Goal: Information Seeking & Learning: Learn about a topic

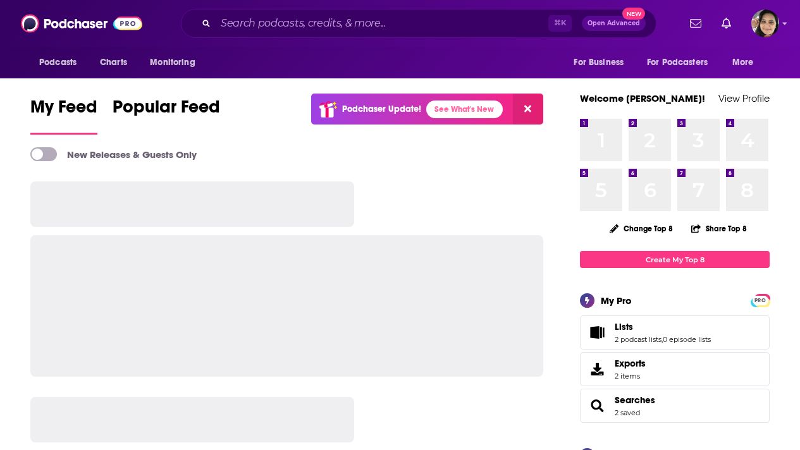
click at [335, 26] on input "Search podcasts, credits, & more..." at bounding box center [382, 23] width 333 height 20
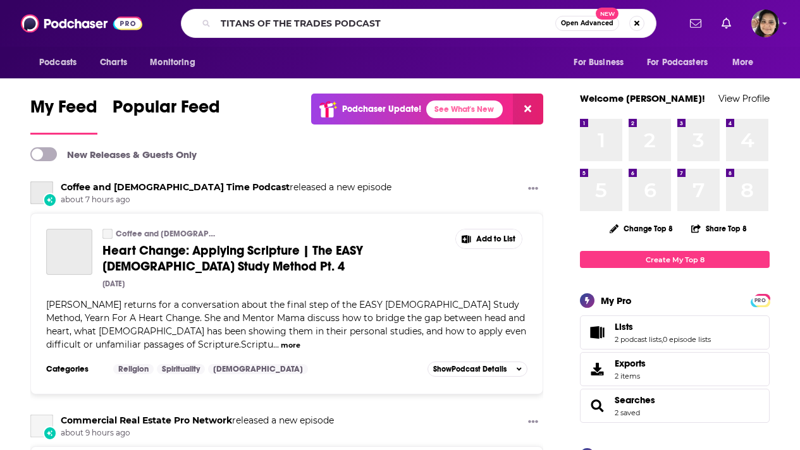
type input "TITANS OF THE TRADES PODCAST"
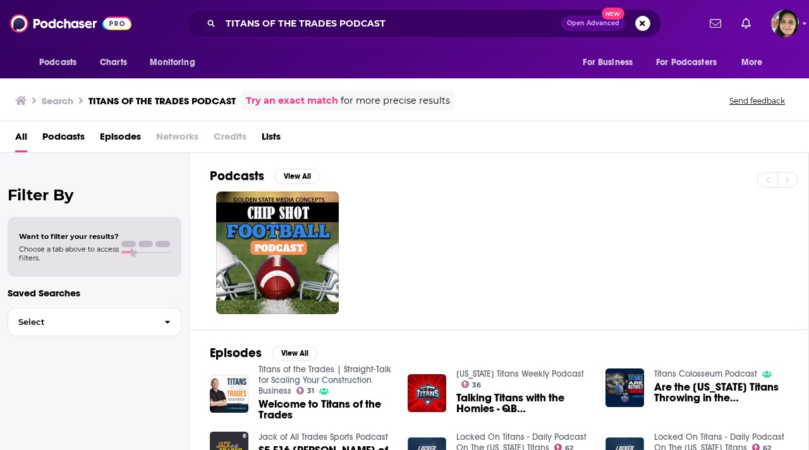
click at [358, 370] on link "Titans of the Trades | Straight-Talk for Scaling Your Construction Business" at bounding box center [325, 380] width 133 height 32
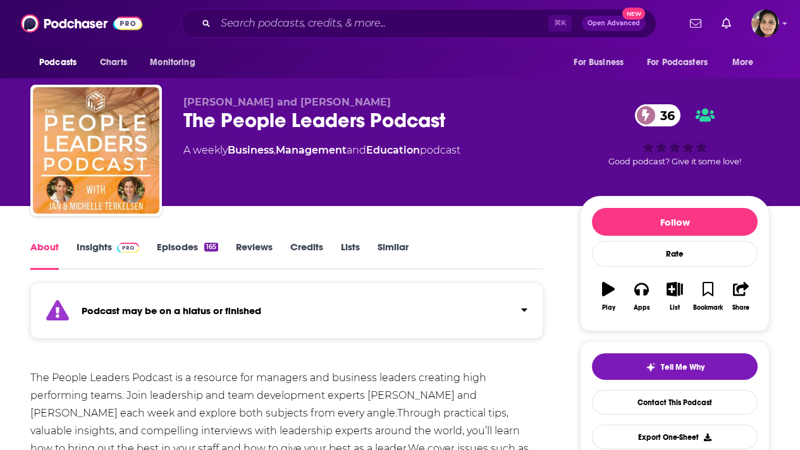
click at [174, 245] on link "Episodes 165" at bounding box center [187, 255] width 61 height 29
